Goal: Consume media (video, audio): Consume media (video, audio)

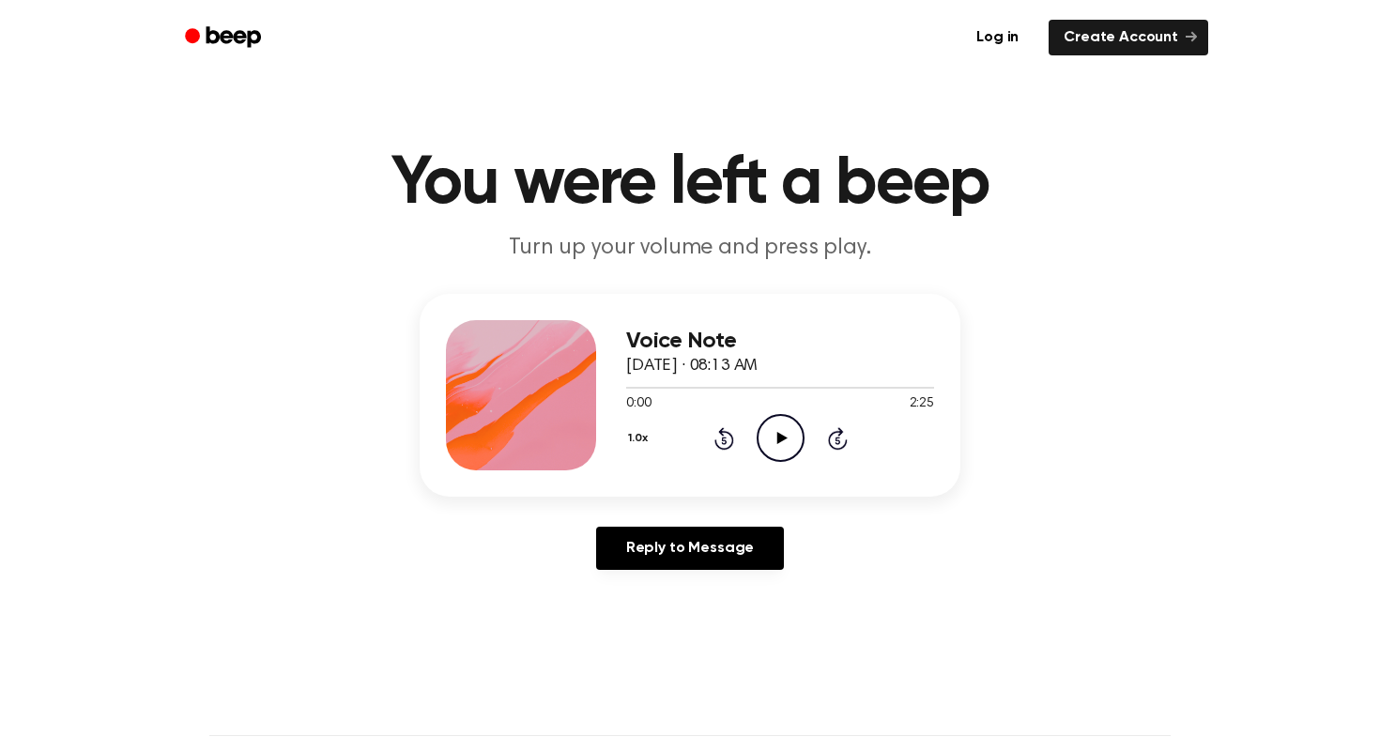
click at [781, 436] on icon at bounding box center [781, 438] width 10 height 12
click at [788, 430] on icon "Pause Audio" at bounding box center [781, 438] width 48 height 48
click at [786, 431] on icon "Play Audio" at bounding box center [781, 438] width 48 height 48
click at [763, 443] on icon "Play Audio" at bounding box center [781, 438] width 48 height 48
click at [762, 440] on icon "Pause Audio" at bounding box center [781, 438] width 48 height 48
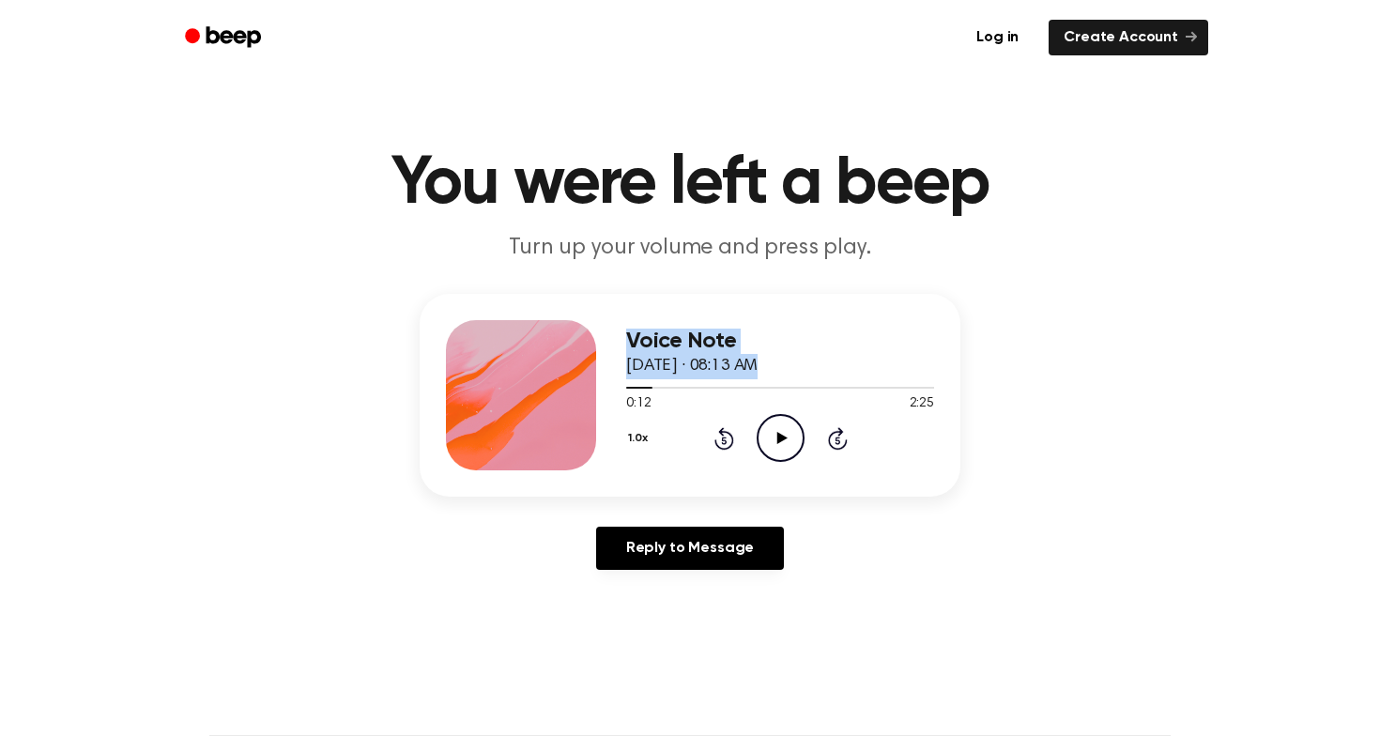
drag, startPoint x: 649, startPoint y: 391, endPoint x: 542, endPoint y: 391, distance: 107.0
click at [542, 391] on div "Voice Note [DATE] · 08:13 AM 0:12 2:25 Your browser does not support the [objec…" at bounding box center [690, 395] width 541 height 203
click at [771, 411] on div "0:34 2:25" at bounding box center [780, 404] width 308 height 20
click at [771, 424] on icon "Pause Audio" at bounding box center [781, 438] width 48 height 48
